Goal: Find specific page/section: Locate a particular part of the current website

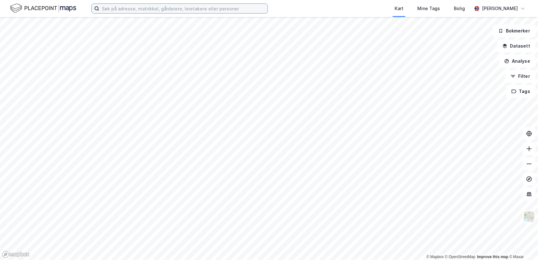
click at [131, 11] on input at bounding box center [183, 8] width 168 height 9
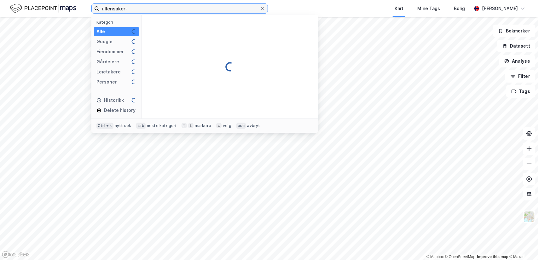
paste input "117/45"
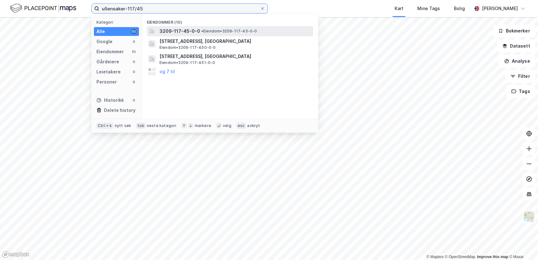
type input "ullensaker-117/45"
click at [174, 28] on span "3209-117-45-0-0" at bounding box center [180, 31] width 41 height 8
